Goal: Task Accomplishment & Management: Manage account settings

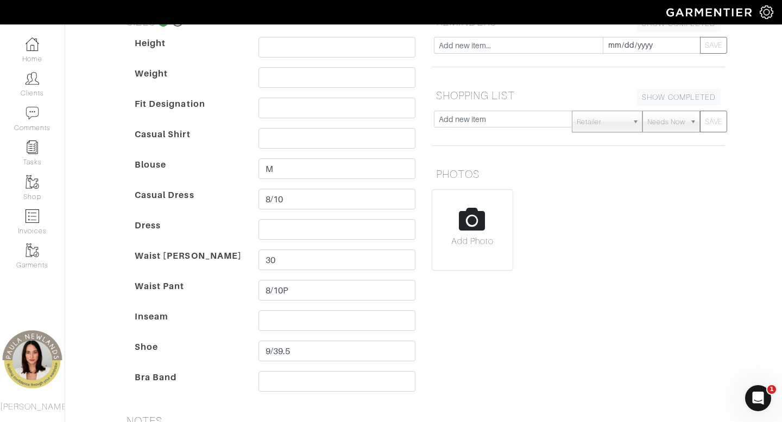
scroll to position [1, 0]
click at [219, 282] on dt "Waist Pant" at bounding box center [188, 295] width 124 height 30
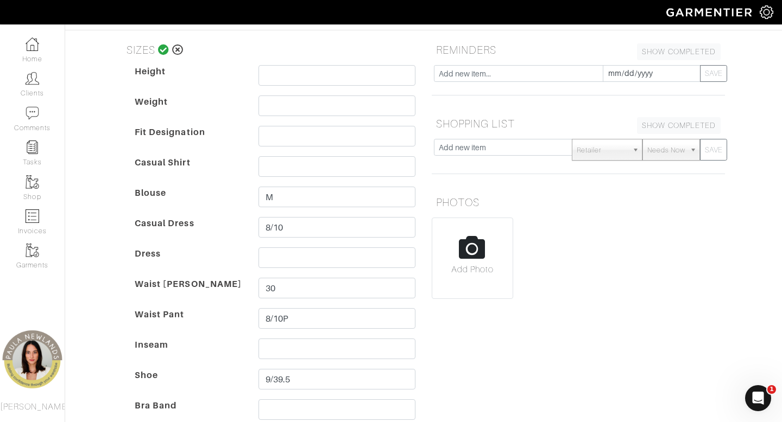
scroll to position [116, 0]
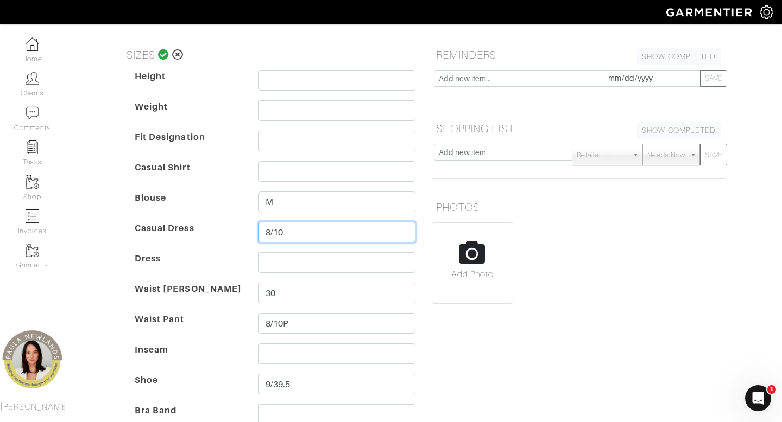
click at [295, 235] on input "8/10" at bounding box center [336, 232] width 157 height 21
type input "[DATE]12P"
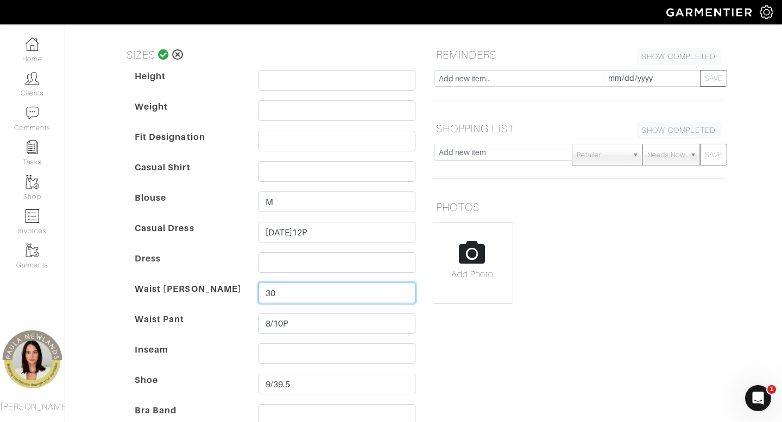
click at [266, 296] on input "30" at bounding box center [336, 293] width 157 height 21
click at [296, 295] on input "2930" at bounding box center [336, 293] width 157 height 21
type input "29/30"
click at [121, 264] on div "SIZES Height Weight Fit Designation Casual Shirt Blouse M Casual Dress [DATE]12…" at bounding box center [268, 239] width 309 height 391
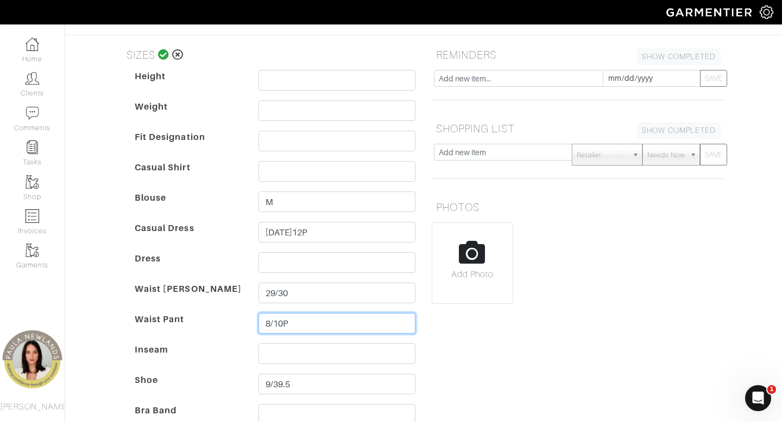
drag, startPoint x: 274, startPoint y: 325, endPoint x: 251, endPoint y: 322, distance: 23.0
click at [253, 325] on dd "8/10P 8/10P" at bounding box center [336, 326] width 173 height 26
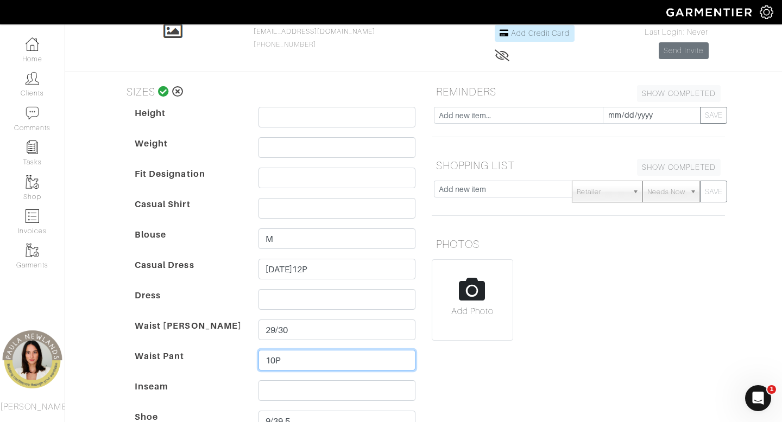
scroll to position [74, 0]
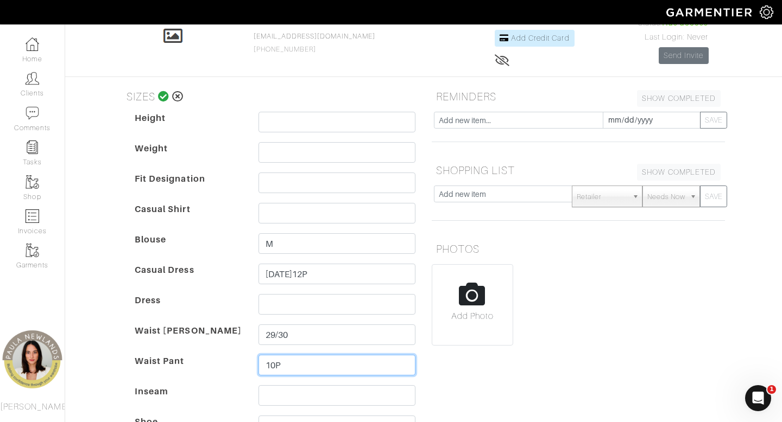
type input "10P"
click at [163, 99] on icon at bounding box center [163, 96] width 11 height 11
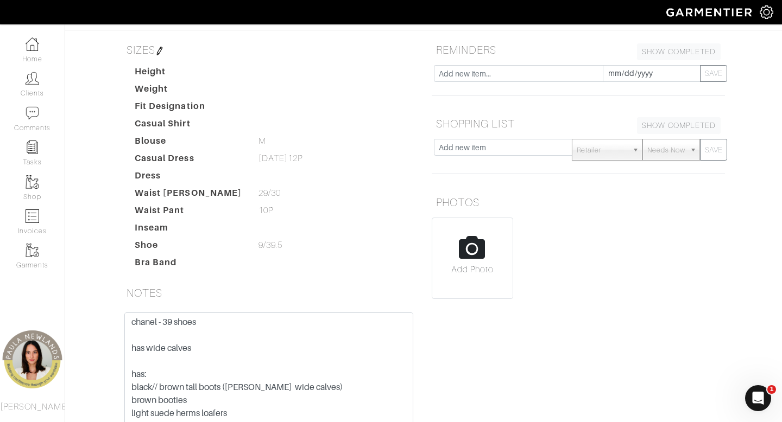
scroll to position [122, 0]
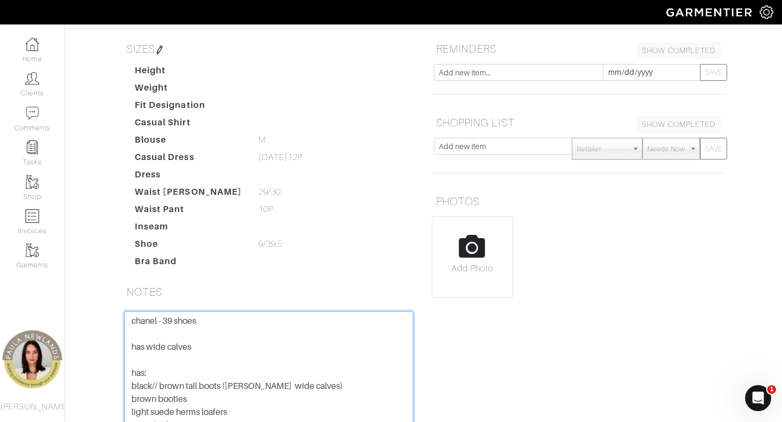
click at [132, 322] on textarea "chanel - 39 shoes has wide calves has: black// brown tall boots ([PERSON_NAME] …" at bounding box center [268, 381] width 289 height 138
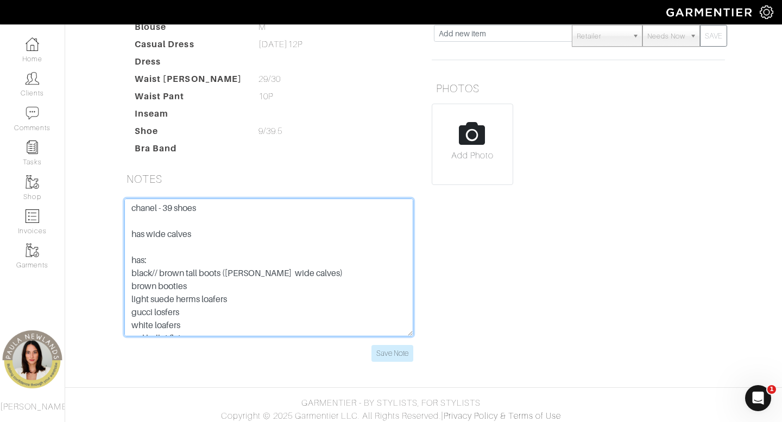
scroll to position [240, 0]
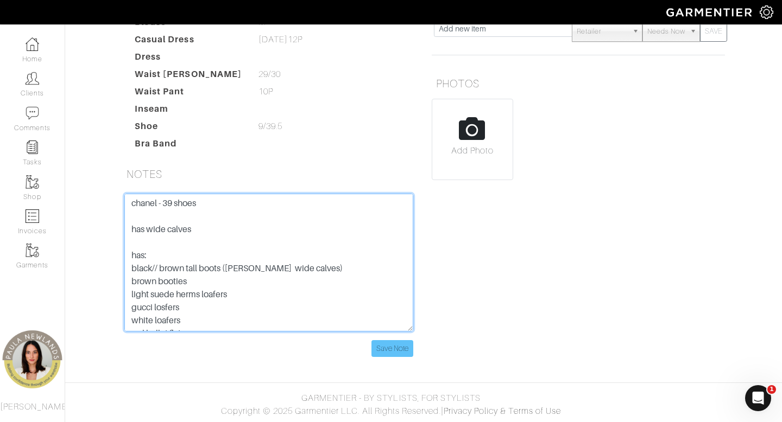
type textarea "big b oobs 12 VB and tailor more like a 10 chanel - 39 shoes has wide calves ha…"
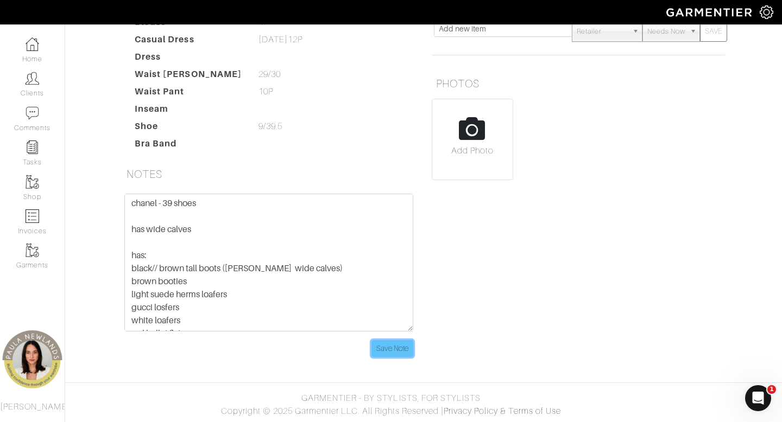
click at [385, 344] on input "Save Note" at bounding box center [392, 348] width 42 height 17
click at [410, 339] on form "big b oobs 12 VB and tailor more like a 10 chanel - 39 shoes has wide calves ha…" at bounding box center [268, 275] width 289 height 163
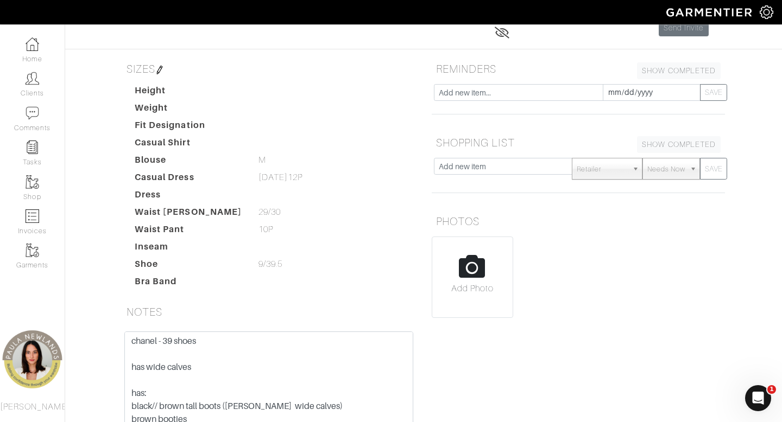
scroll to position [81, 0]
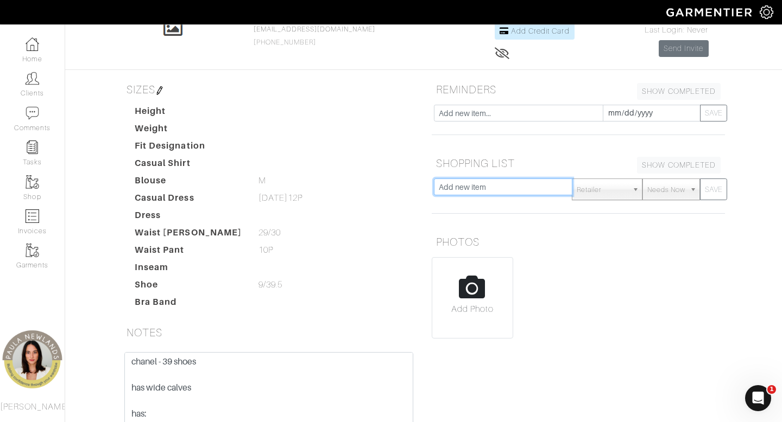
click at [499, 188] on input "text" at bounding box center [503, 187] width 138 height 17
type input "black anke bootie"
click at [700, 179] on button "SAVE" at bounding box center [713, 190] width 27 height 22
type input "n"
type input "dark navy blazer"
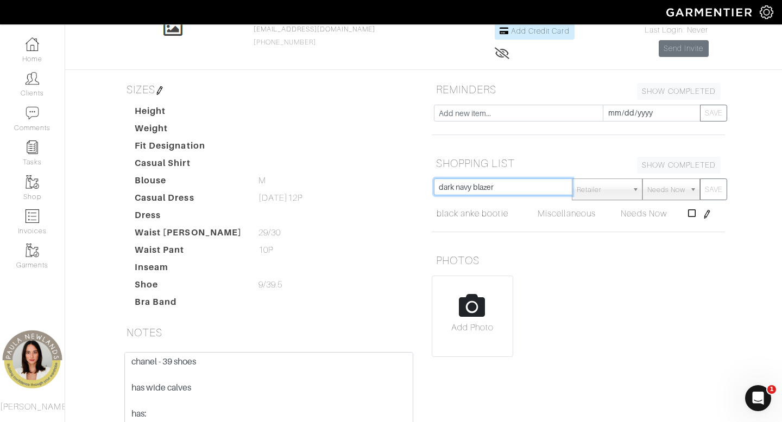
click at [700, 179] on button "SAVE" at bounding box center [713, 190] width 27 height 22
type input "leather jackets"
click at [700, 179] on button "SAVE" at bounding box center [713, 190] width 27 height 22
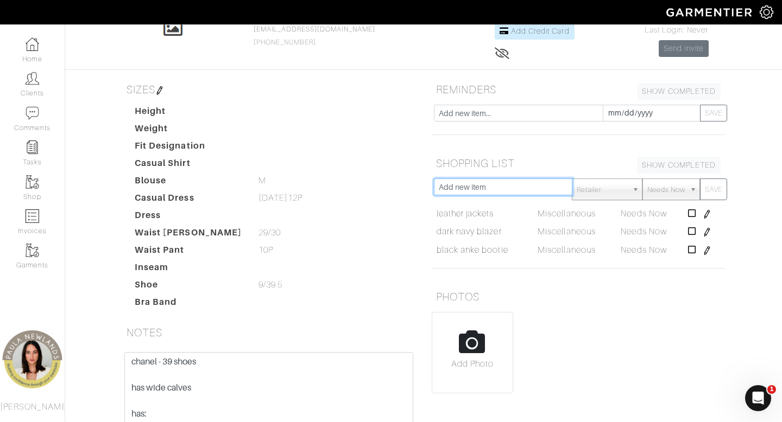
scroll to position [240, 0]
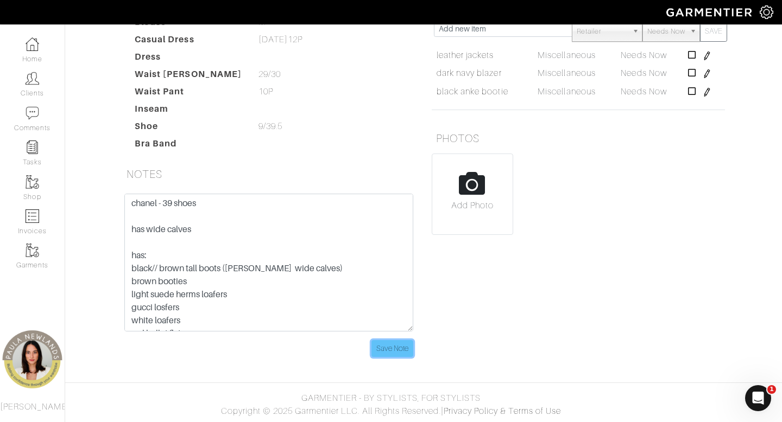
click at [384, 350] on input "Save Note" at bounding box center [392, 348] width 42 height 17
